Goal: Task Accomplishment & Management: Manage account settings

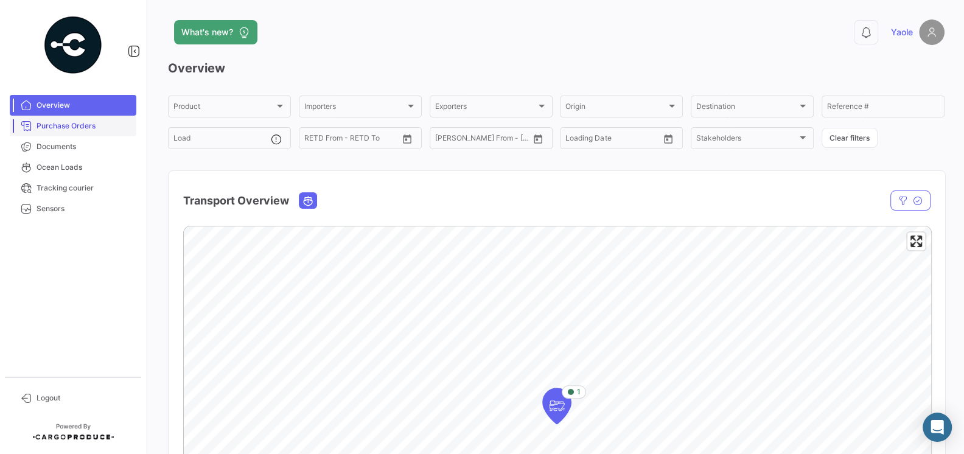
click at [76, 132] on link "Purchase Orders" at bounding box center [73, 126] width 127 height 21
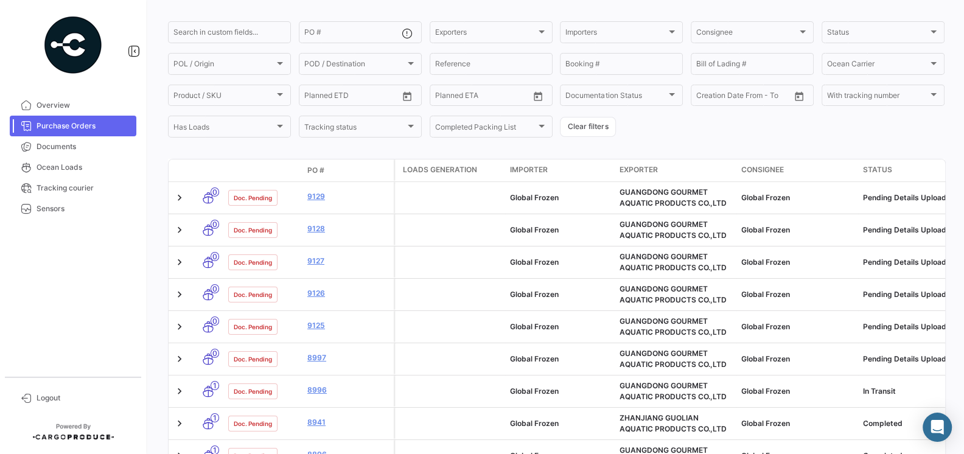
scroll to position [98, 0]
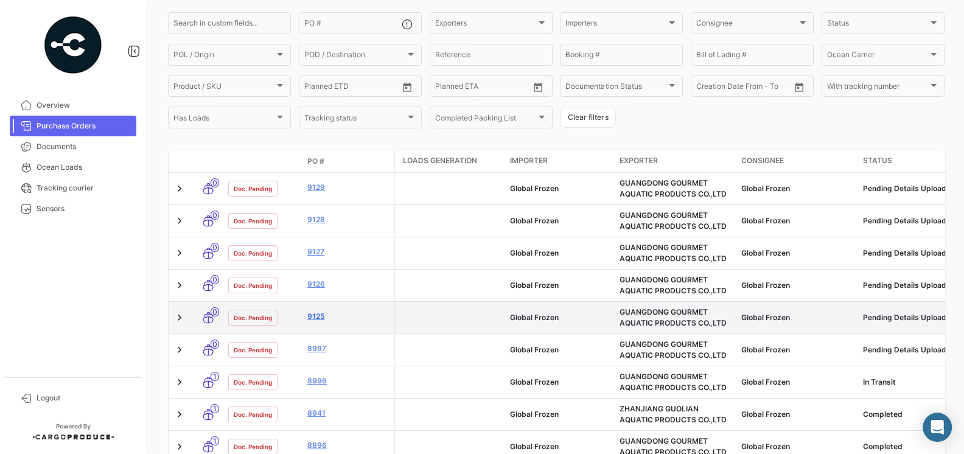
click at [317, 318] on link "9125" at bounding box center [348, 316] width 82 height 11
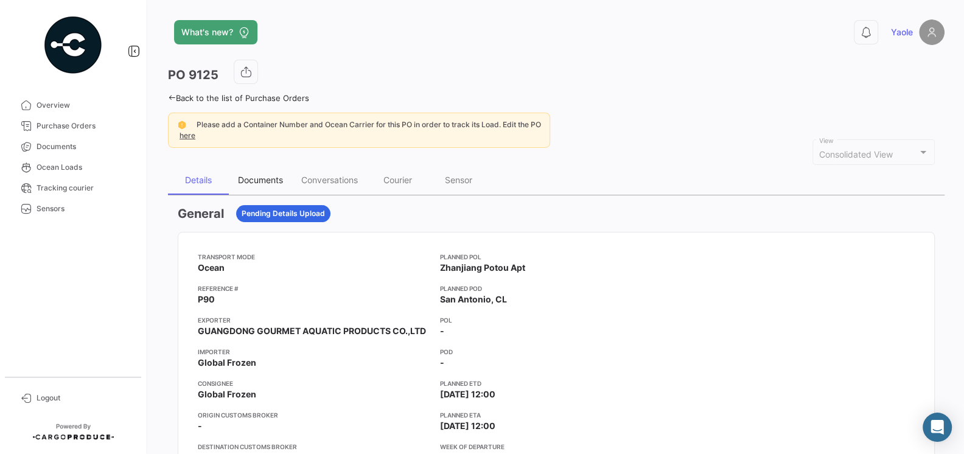
click at [252, 170] on div "Documents" at bounding box center [260, 180] width 63 height 29
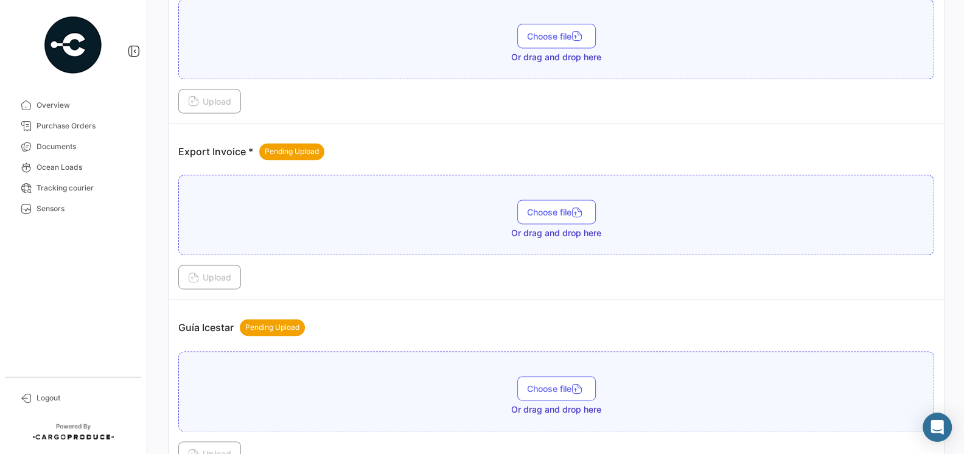
scroll to position [1407, 0]
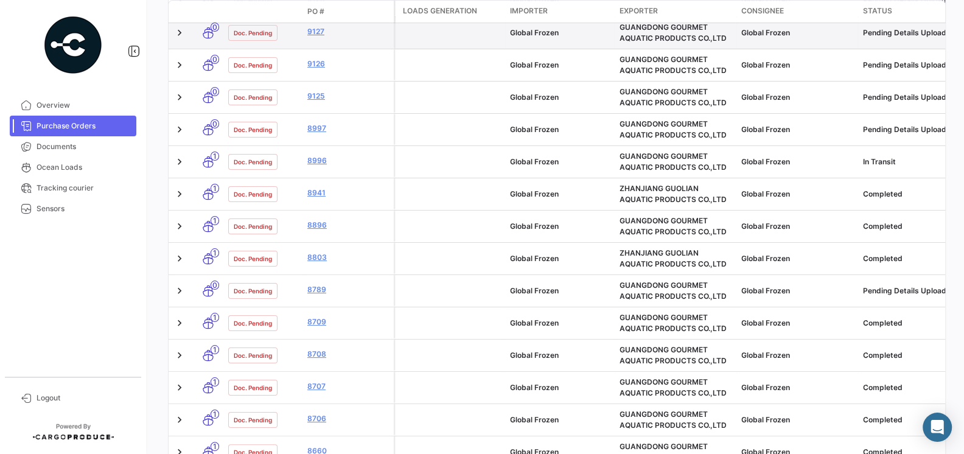
scroll to position [374, 0]
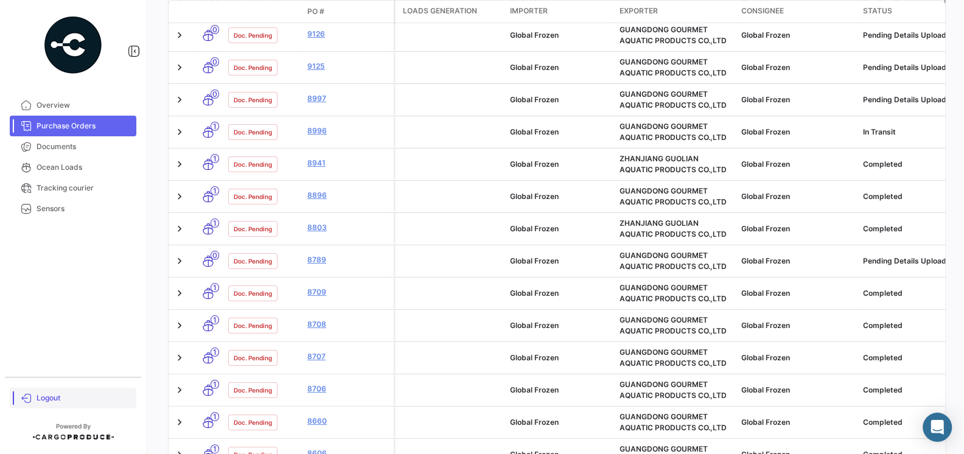
click at [37, 402] on span "Logout" at bounding box center [84, 398] width 95 height 11
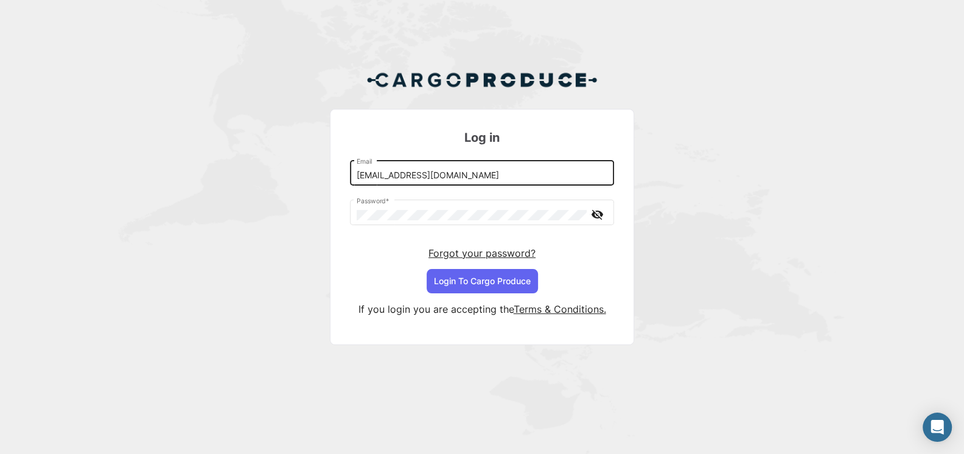
click at [466, 176] on input "[EMAIL_ADDRESS][DOMAIN_NAME]" at bounding box center [482, 175] width 251 height 10
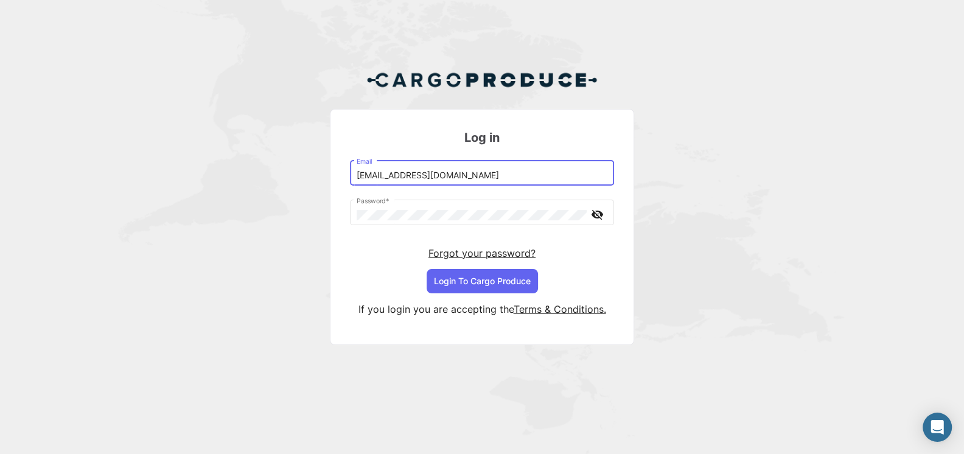
type input "[EMAIL_ADDRESS][DOMAIN_NAME]"
click at [502, 284] on button "Login To Cargo Produce" at bounding box center [482, 281] width 111 height 24
